Goal: Navigation & Orientation: Find specific page/section

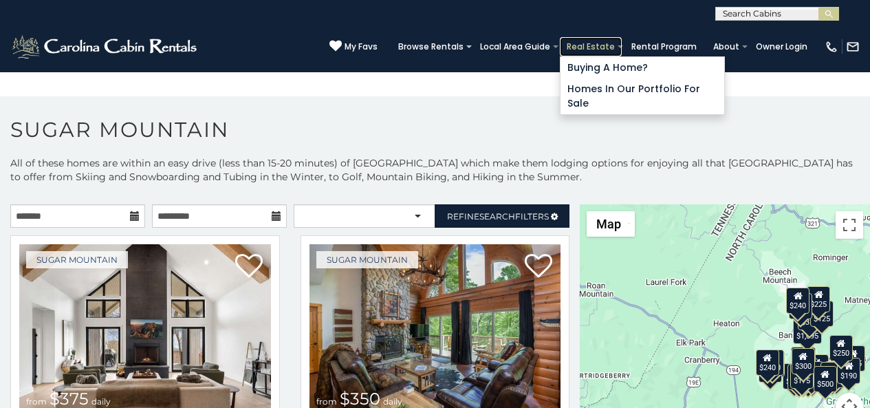
click at [606, 56] on link "Real Estate" at bounding box center [591, 46] width 62 height 19
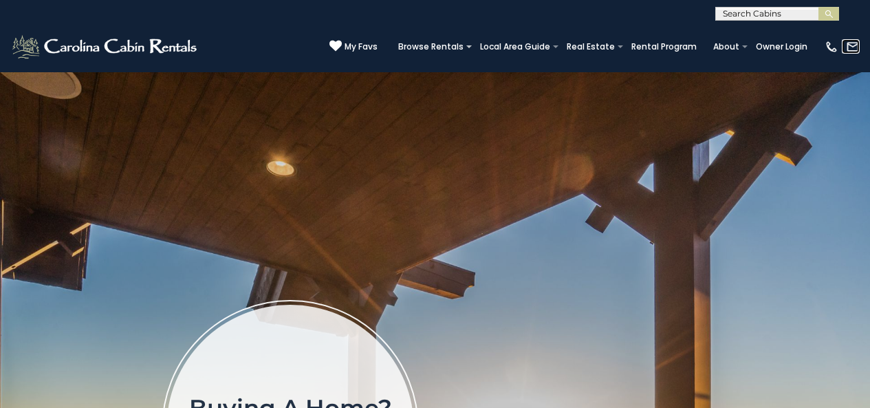
click at [845, 41] on link at bounding box center [851, 46] width 18 height 14
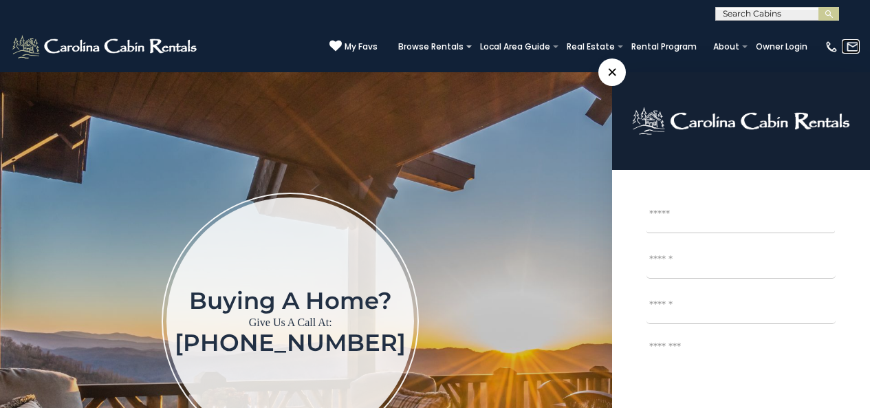
scroll to position [143, 0]
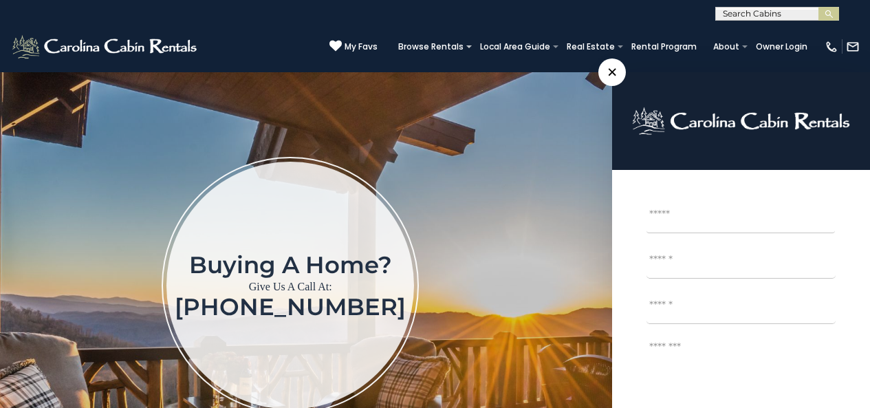
click at [721, 230] on input "First" at bounding box center [740, 216] width 188 height 34
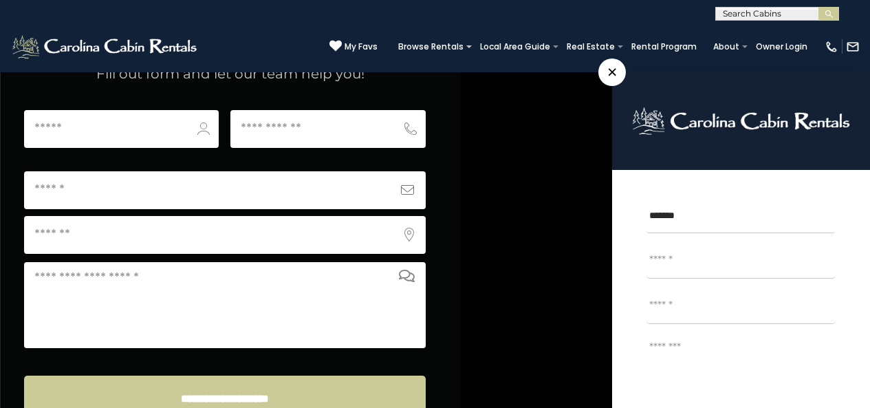
scroll to position [5449, 0]
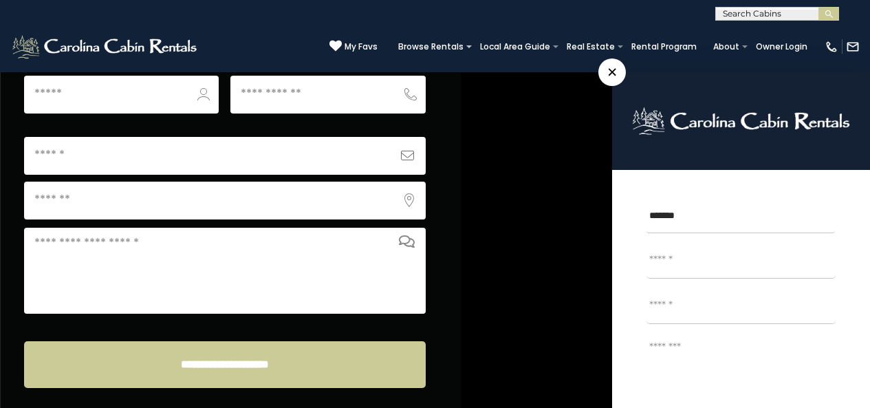
type input "*******"
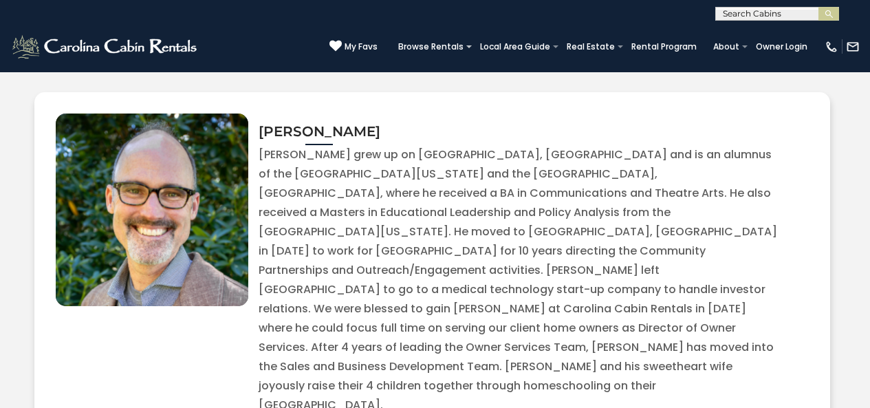
scroll to position [4819, 0]
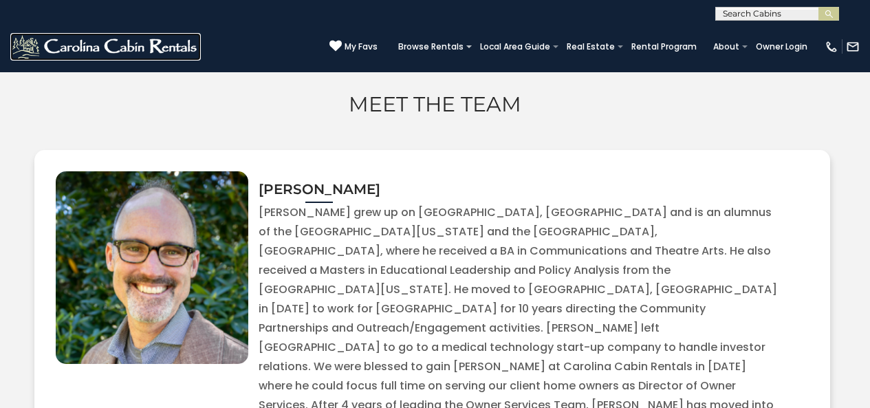
click at [33, 54] on img at bounding box center [105, 47] width 190 height 28
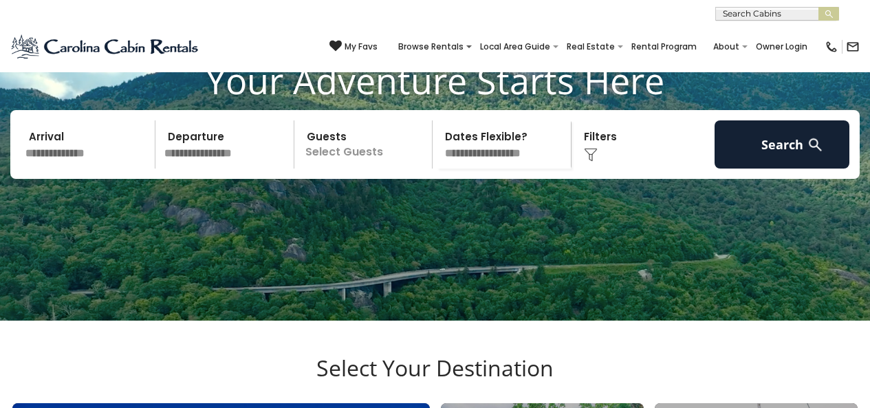
scroll to position [471, 0]
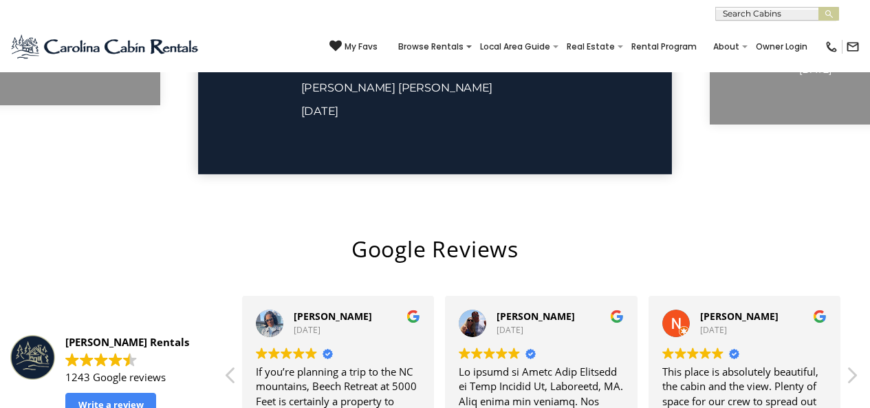
scroll to position [2587, 0]
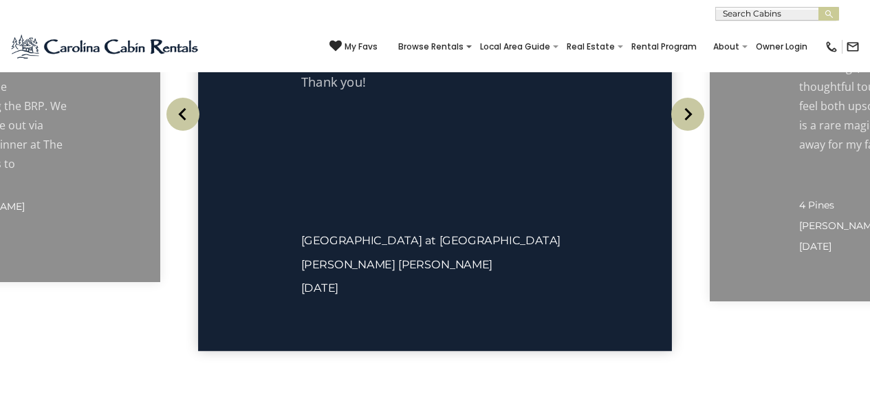
scroll to position [2355, 0]
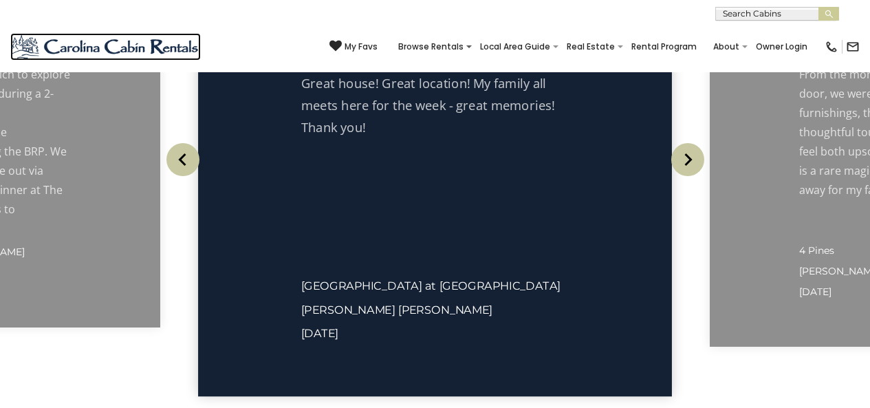
click at [19, 45] on img at bounding box center [105, 47] width 190 height 28
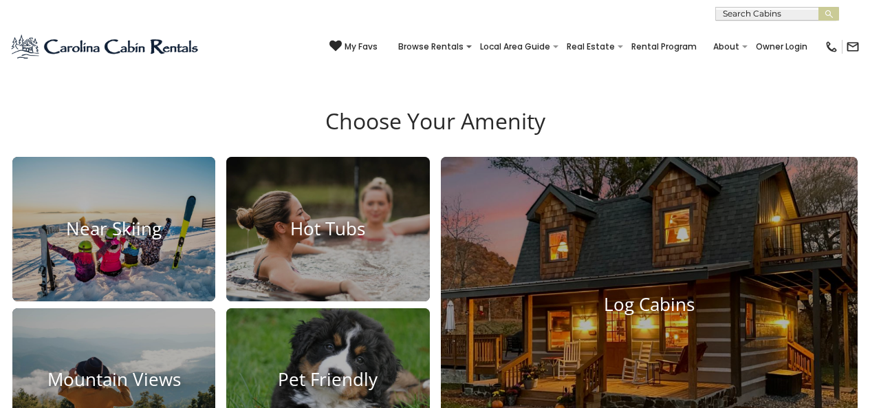
scroll to position [1804, 0]
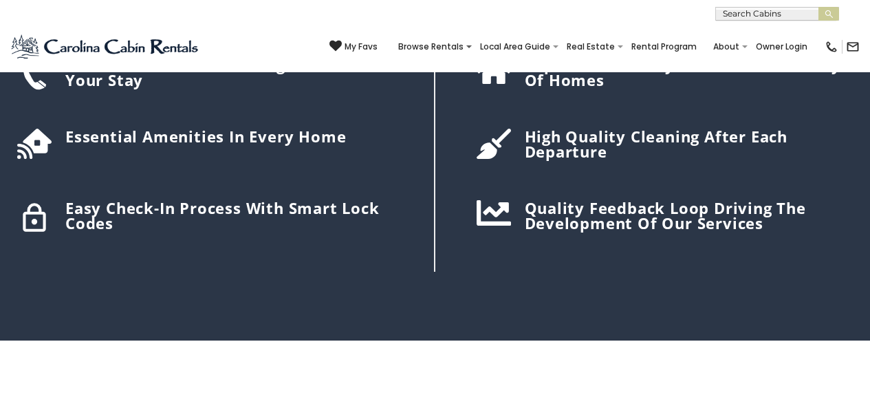
scroll to position [1859, 0]
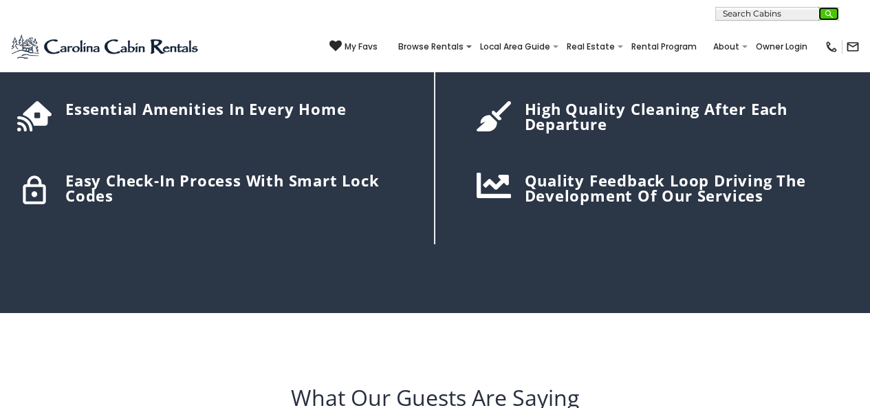
click at [836, 10] on button "submit" at bounding box center [828, 14] width 21 height 14
